Goal: Task Accomplishment & Management: Manage account settings

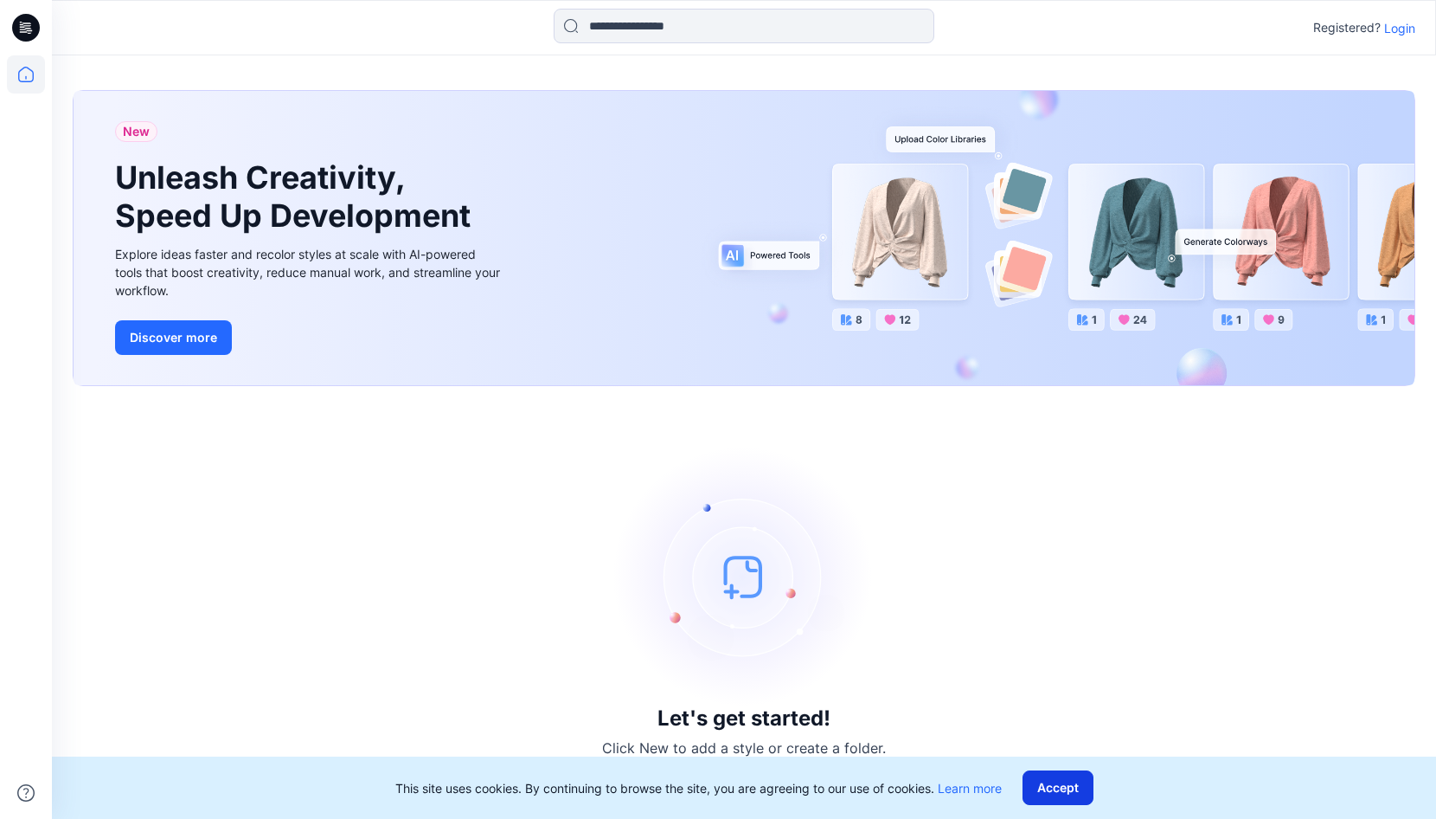
click at [1063, 557] on button "Accept" at bounding box center [1058, 787] width 71 height 35
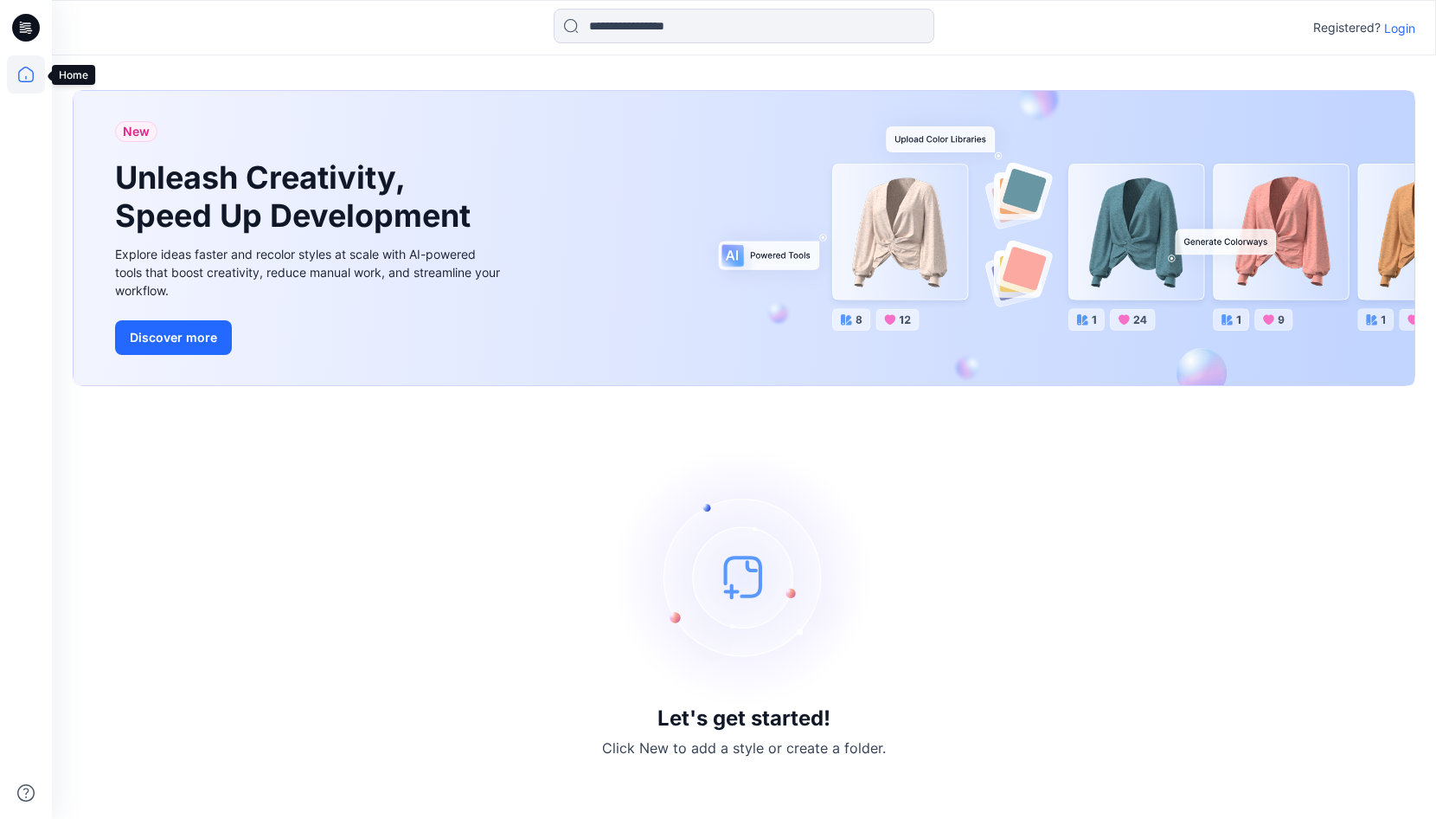
click at [28, 80] on icon at bounding box center [26, 74] width 38 height 38
click at [1398, 29] on p "Login" at bounding box center [1399, 28] width 31 height 18
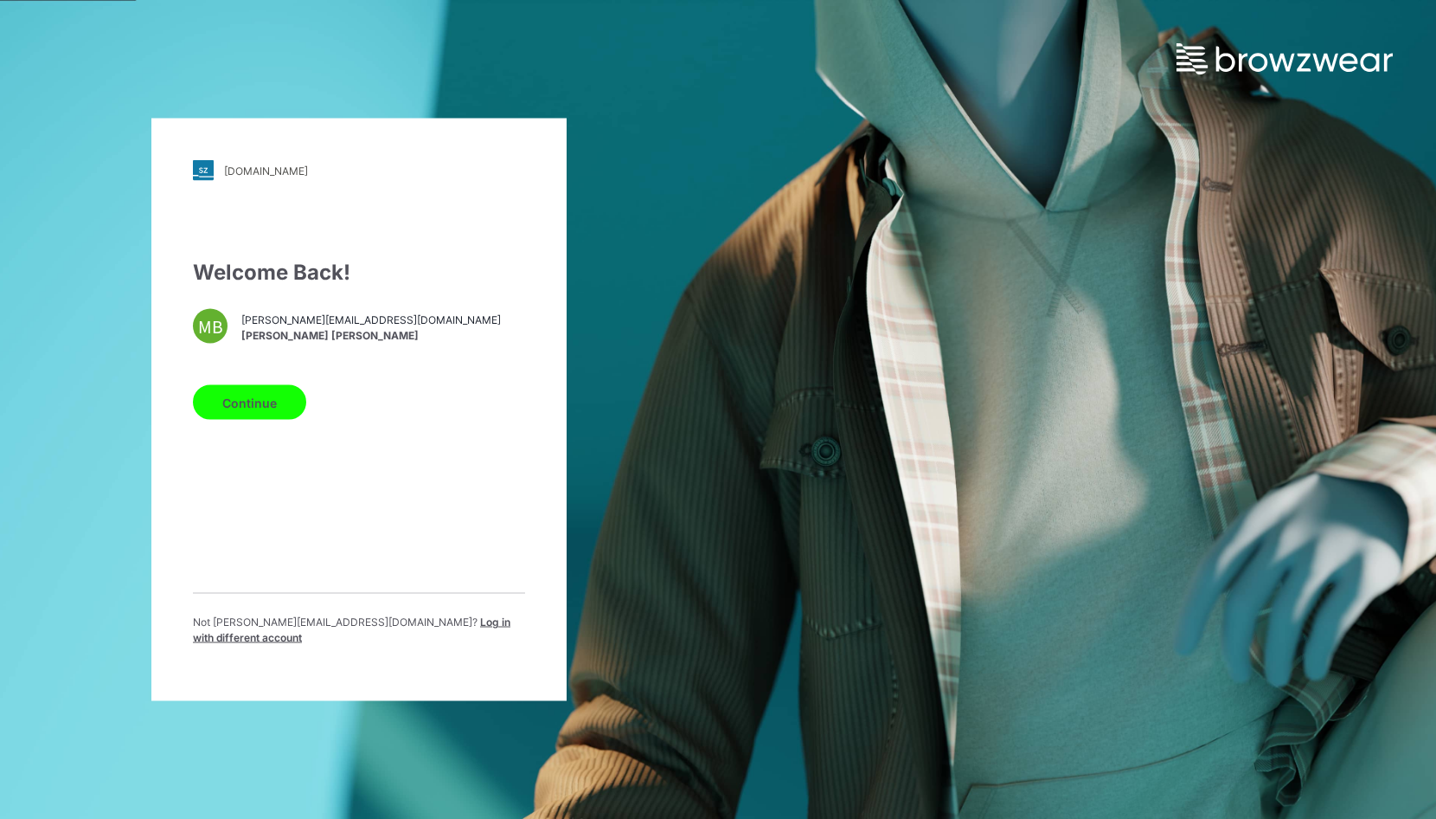
click at [241, 410] on button "Continue" at bounding box center [249, 402] width 113 height 35
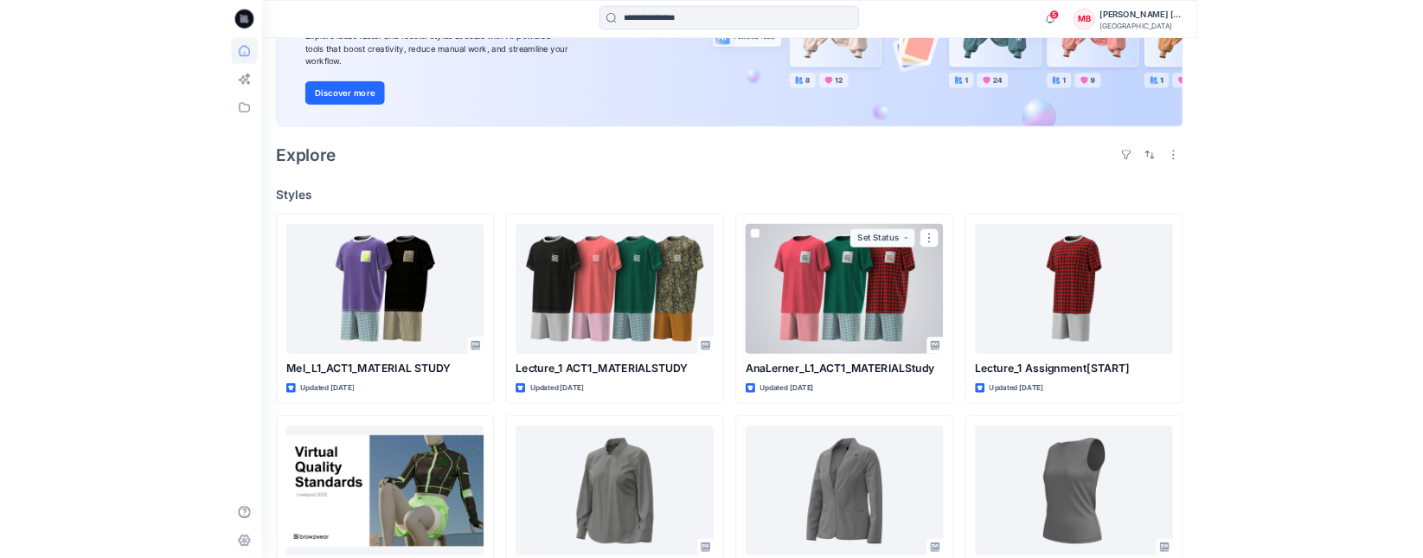
scroll to position [346, 0]
